Goal: Task Accomplishment & Management: Use online tool/utility

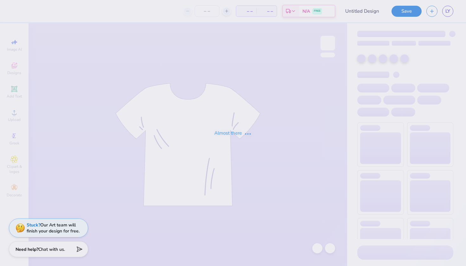
type input "8"
type input "updated hoodie"
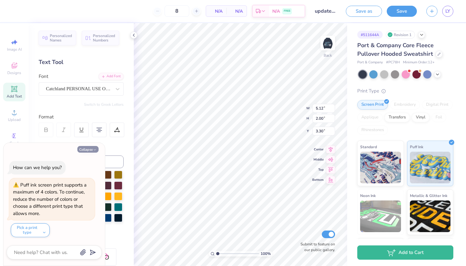
click at [85, 150] on button "Collapse" at bounding box center [87, 149] width 21 height 7
type textarea "x"
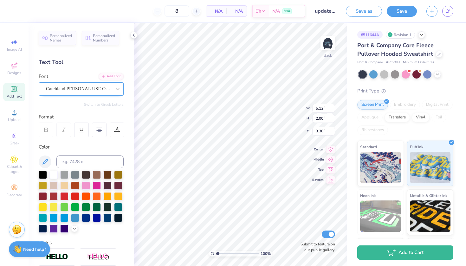
click at [74, 91] on span "Catchland PERSONAL USE ONLY PERSONAL USE ONLY" at bounding box center [78, 88] width 65 height 7
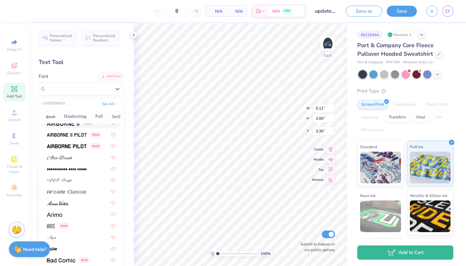
scroll to position [175, 0]
click at [58, 159] on img at bounding box center [59, 158] width 25 height 4
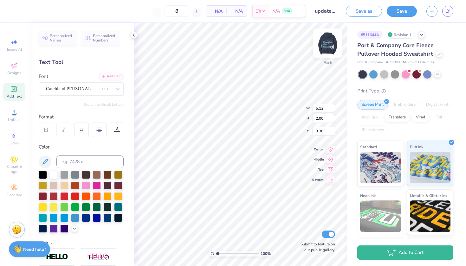
click at [328, 46] on img at bounding box center [327, 42] width 25 height 25
type textarea "7"
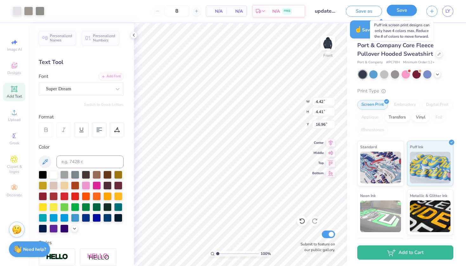
click at [400, 10] on button "Save" at bounding box center [402, 10] width 30 height 11
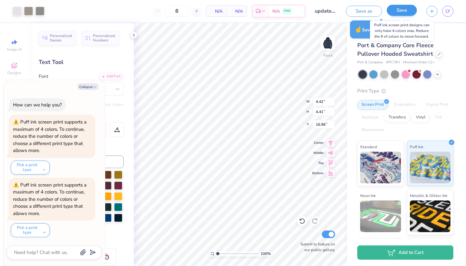
click at [397, 10] on button "Save" at bounding box center [402, 10] width 30 height 11
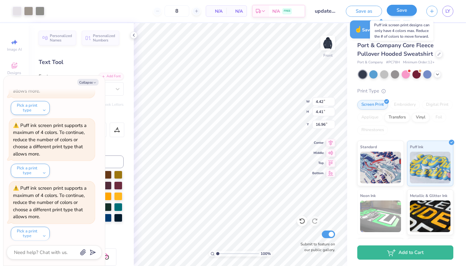
click at [397, 10] on button "Save" at bounding box center [402, 10] width 30 height 11
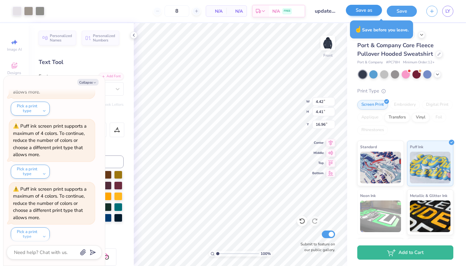
click at [364, 13] on button "Save as" at bounding box center [364, 10] width 36 height 11
click at [364, 11] on button "Save as" at bounding box center [364, 10] width 36 height 11
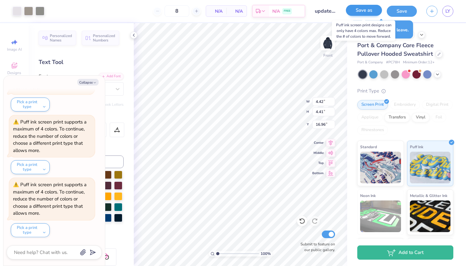
click at [364, 11] on button "Save as" at bounding box center [364, 10] width 36 height 11
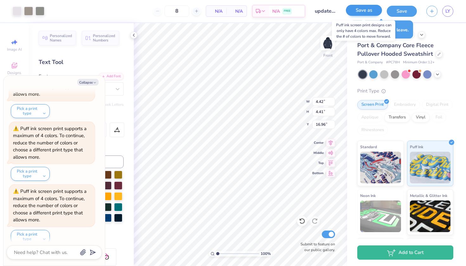
click at [364, 11] on button "Save as" at bounding box center [364, 10] width 36 height 11
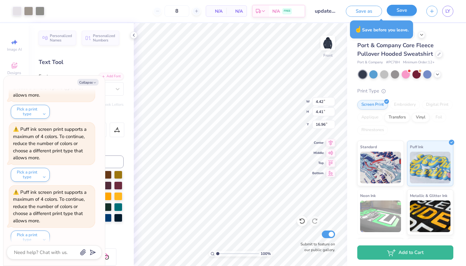
click at [397, 12] on button "Save" at bounding box center [402, 10] width 30 height 11
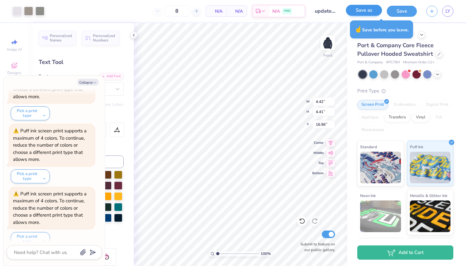
click at [364, 12] on button "Save as" at bounding box center [364, 10] width 36 height 11
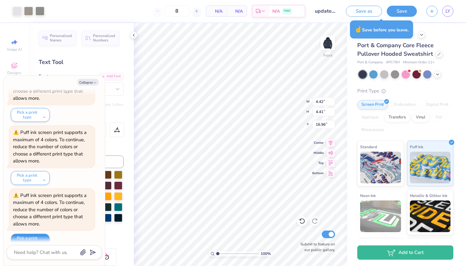
click at [20, 234] on button "Pick a print type" at bounding box center [30, 241] width 39 height 14
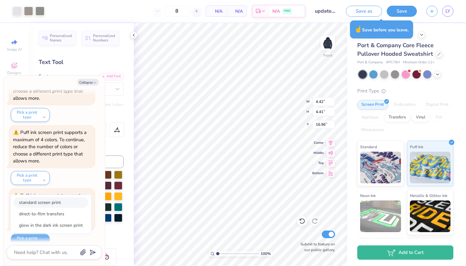
click at [52, 197] on button "standard screen print" at bounding box center [50, 202] width 75 height 10
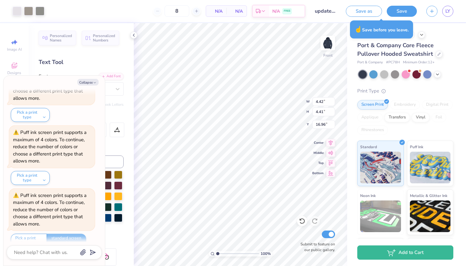
type textarea "x"
click at [181, 13] on input "8" at bounding box center [177, 10] width 25 height 11
type textarea "x"
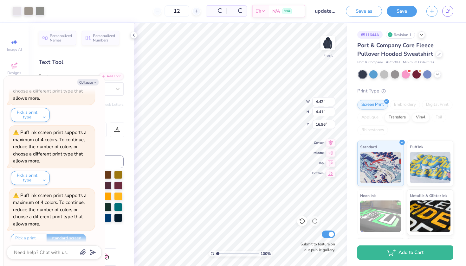
type input "12"
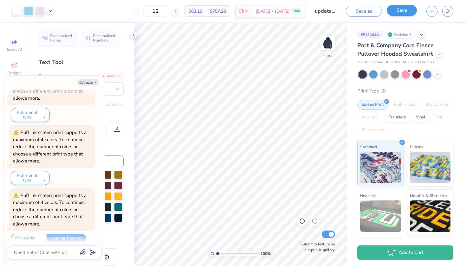
click at [404, 11] on button "Save" at bounding box center [402, 10] width 30 height 11
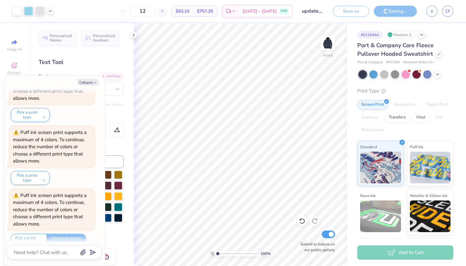
type textarea "x"
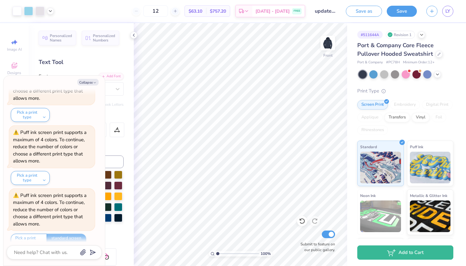
click at [376, 0] on div "Save as Save LY" at bounding box center [406, 11] width 120 height 22
